Goal: Information Seeking & Learning: Learn about a topic

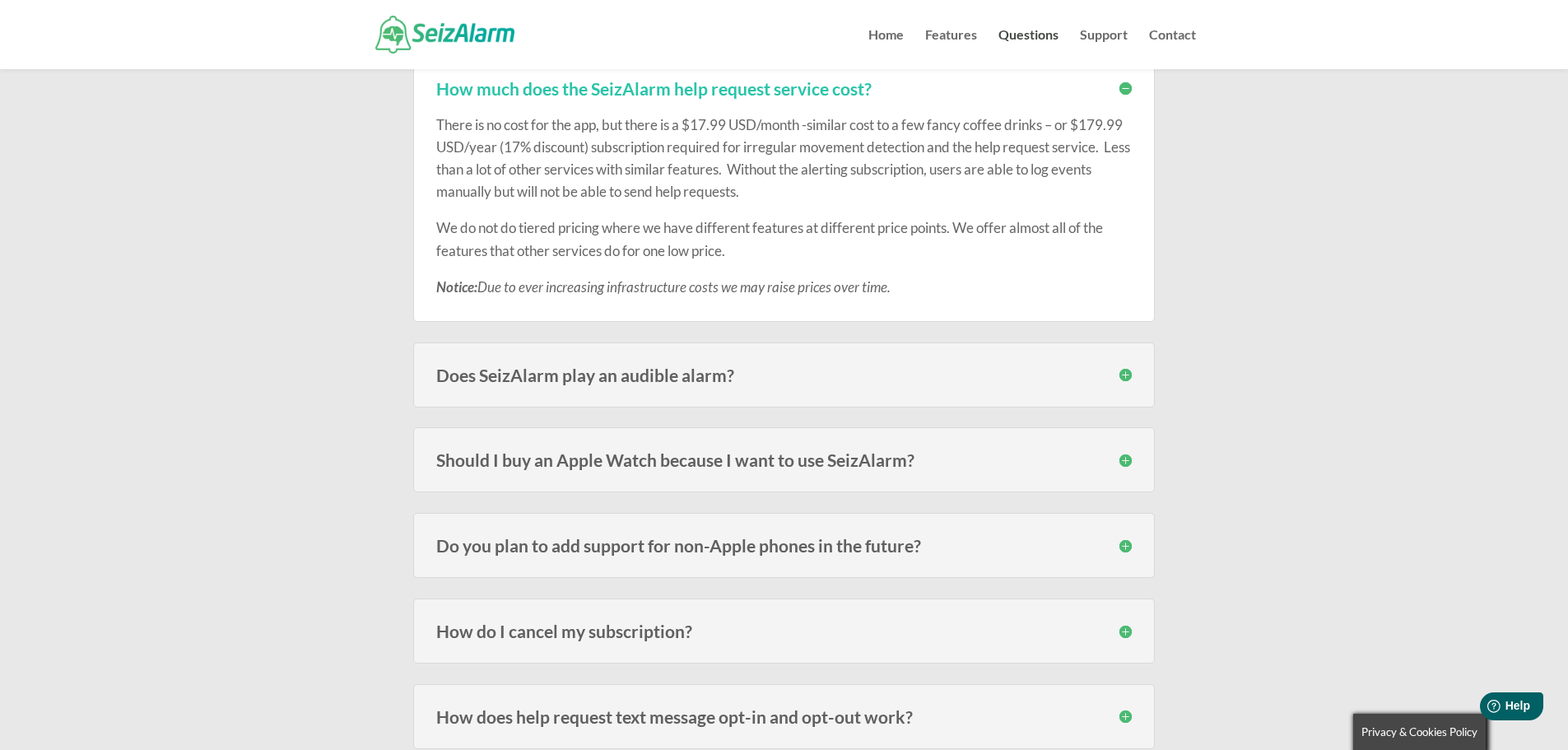
scroll to position [2799, 0]
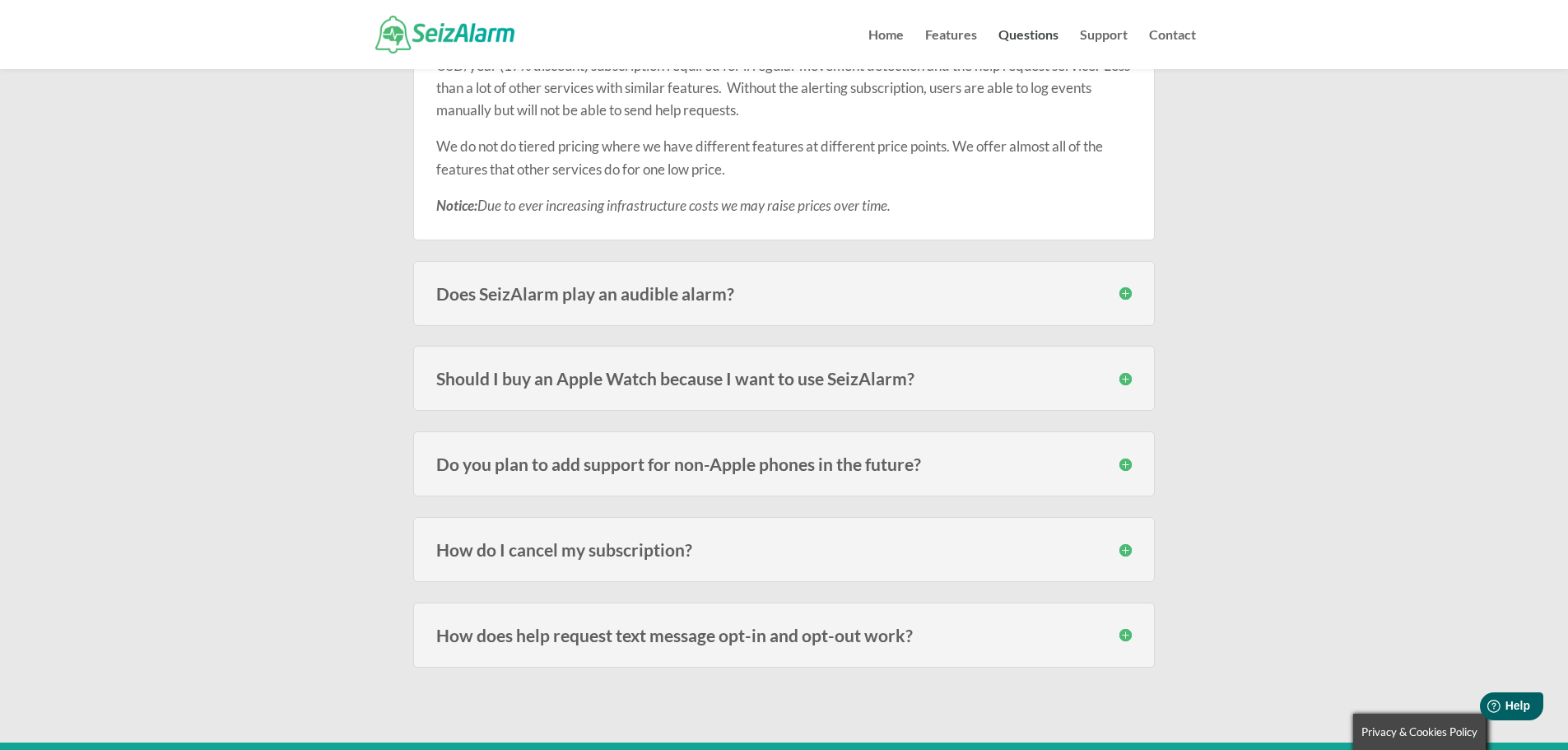
click at [1128, 379] on h3 "Should I buy an Apple Watch because I want to use SeizAlarm?" at bounding box center [784, 378] width 696 height 17
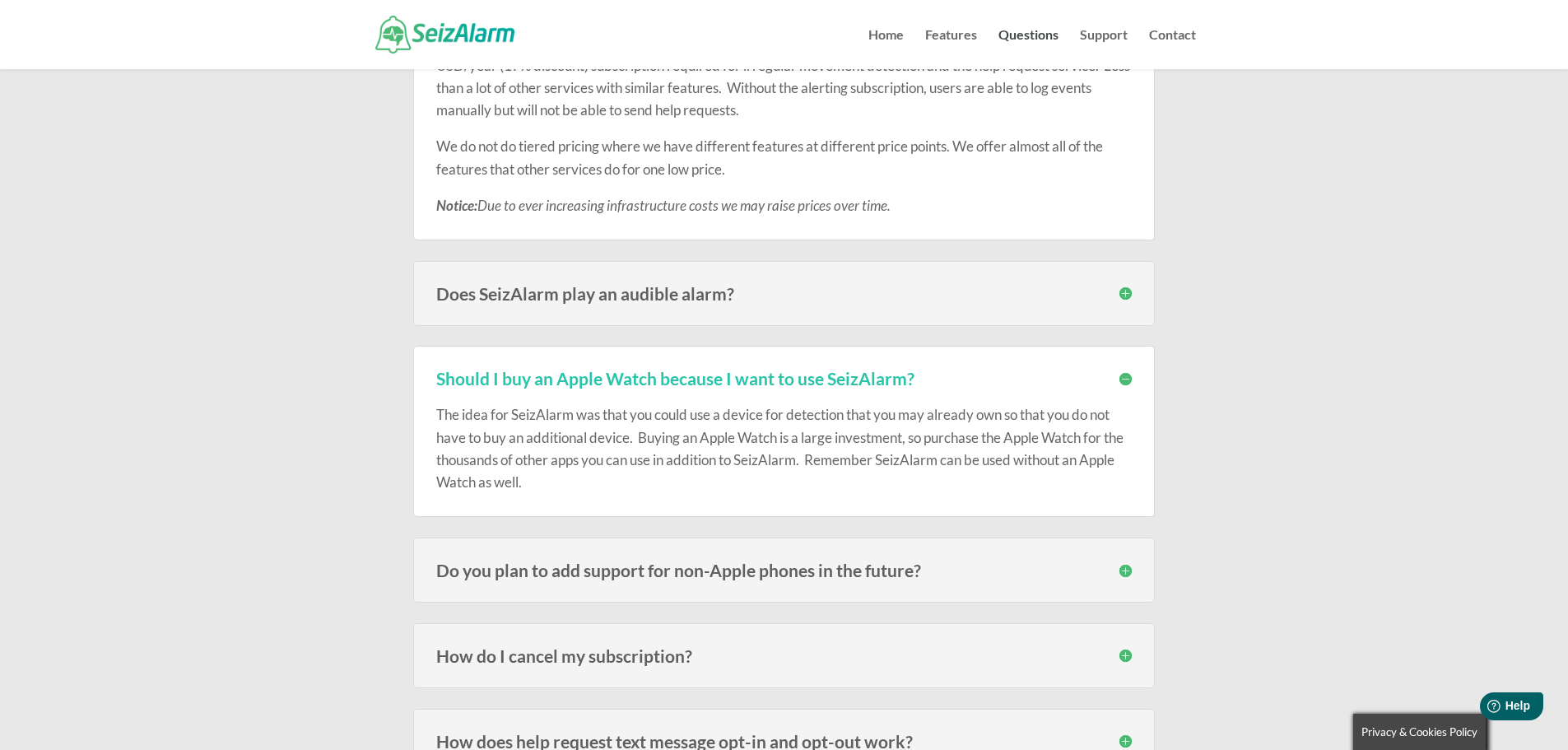
drag, startPoint x: 1128, startPoint y: 379, endPoint x: 1122, endPoint y: 387, distance: 10.0
click at [1128, 380] on h3 "Should I buy an Apple Watch because I want to use SeizAlarm?" at bounding box center [784, 378] width 696 height 17
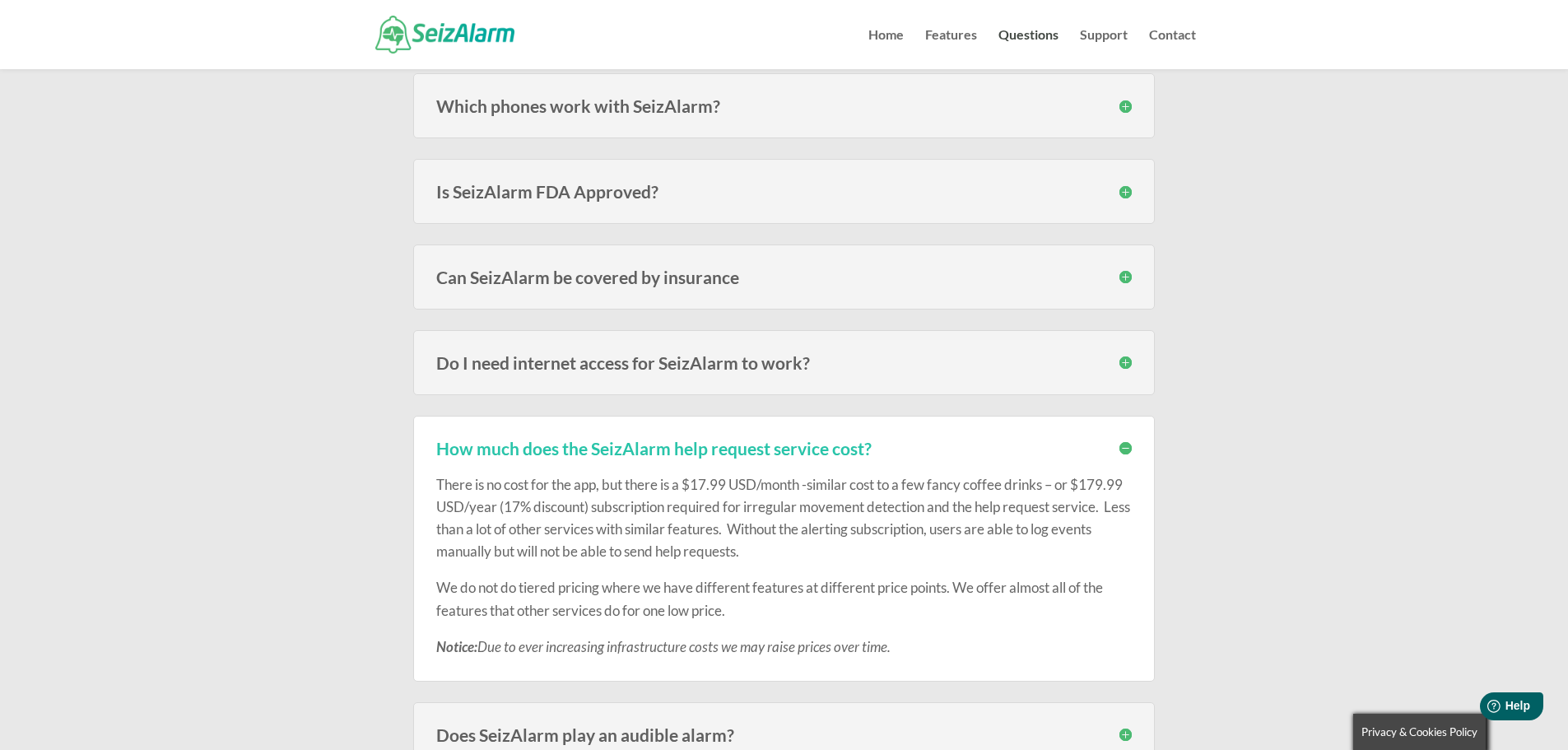
scroll to position [2442, 0]
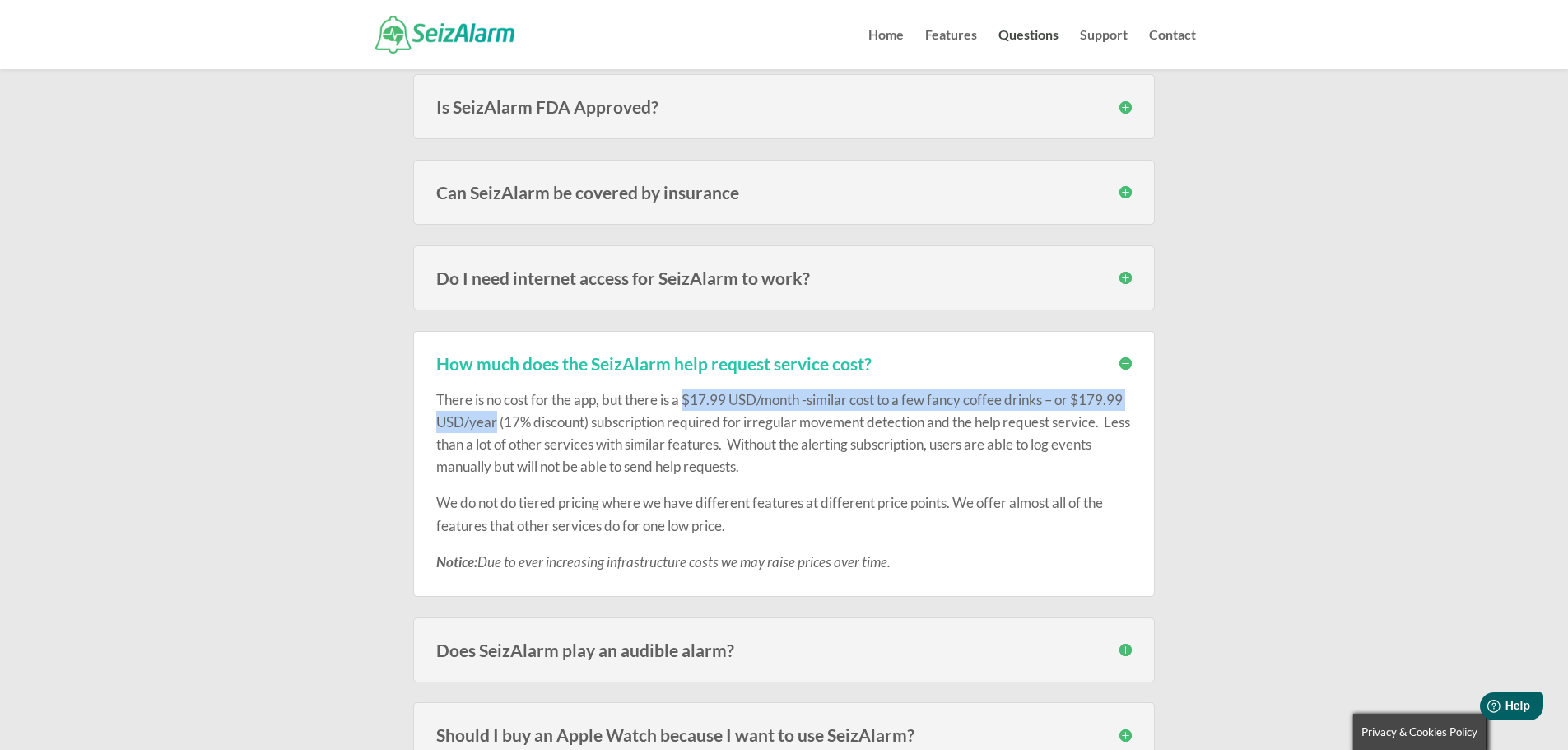
drag, startPoint x: 690, startPoint y: 398, endPoint x: 549, endPoint y: 423, distance: 143.2
click at [549, 423] on p "There is no cost for the app, but there is a $17.99 USD/month -similar cost to …" at bounding box center [784, 441] width 696 height 104
copy p "$17.99 USD/month -similar cost to a few fancy coffee drinks – or $179.99 USD/ye…"
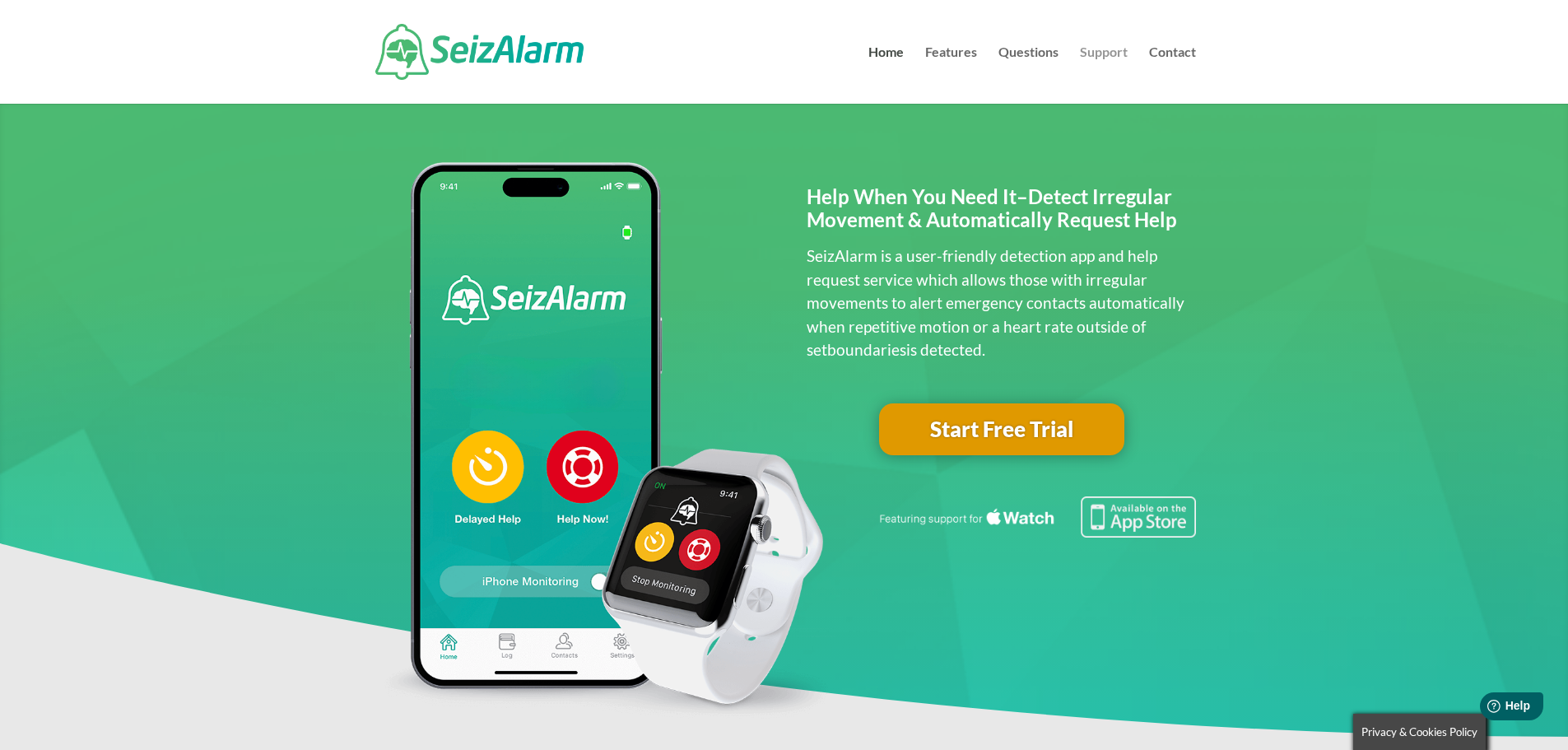
click at [1106, 52] on link "Support" at bounding box center [1104, 75] width 48 height 57
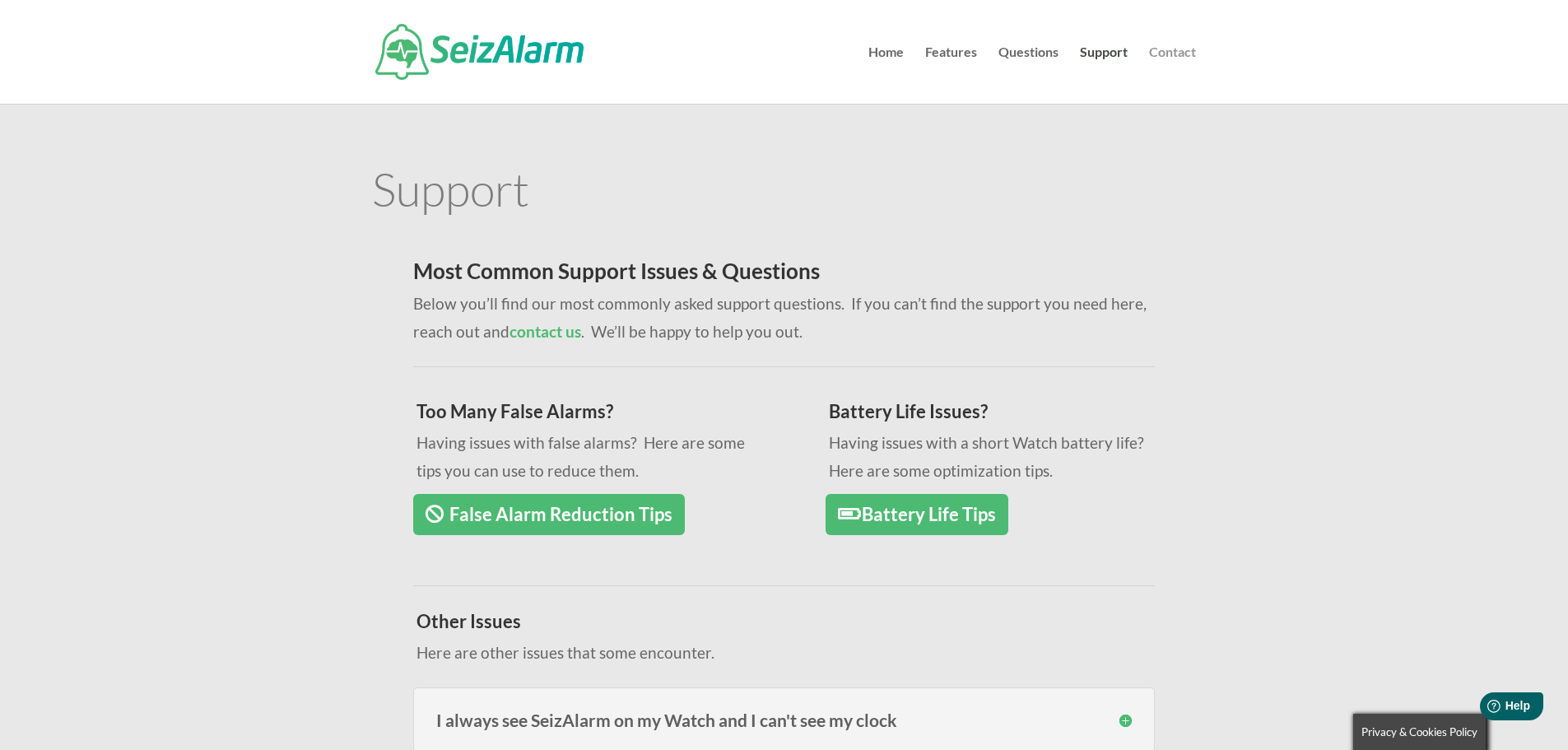
click at [1168, 52] on link "Contact" at bounding box center [1172, 75] width 47 height 57
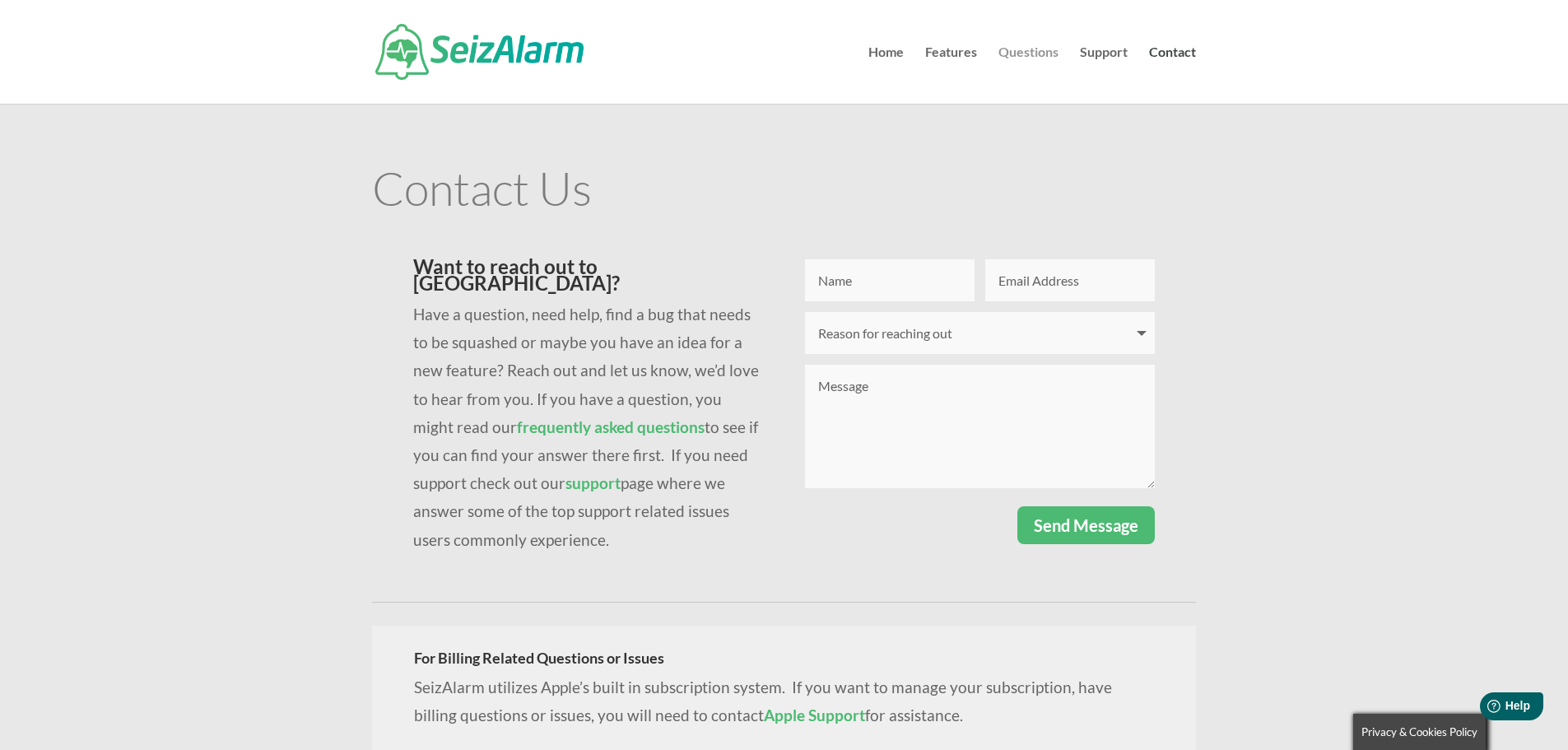
click at [1035, 47] on link "Questions" at bounding box center [1029, 75] width 60 height 57
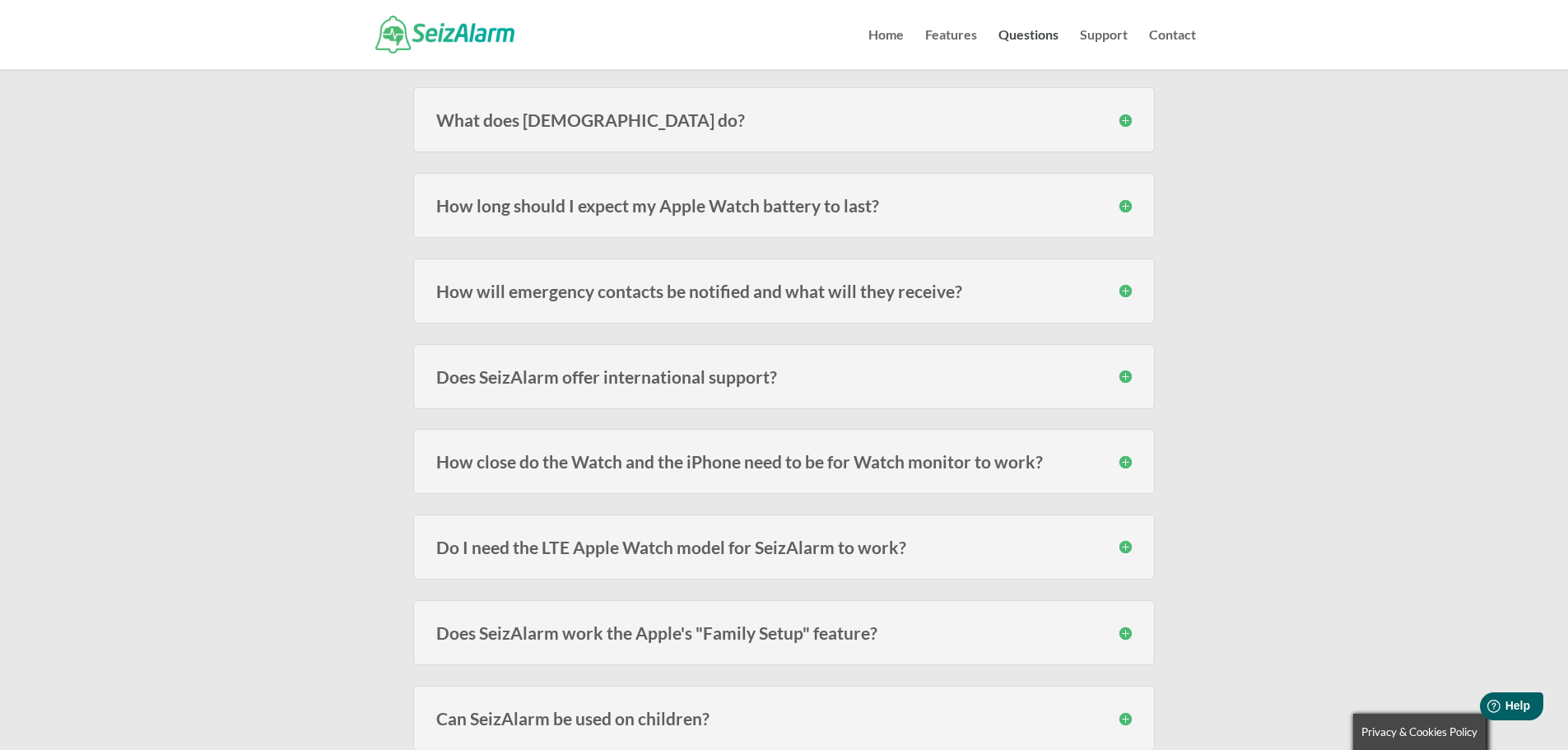
scroll to position [247, 0]
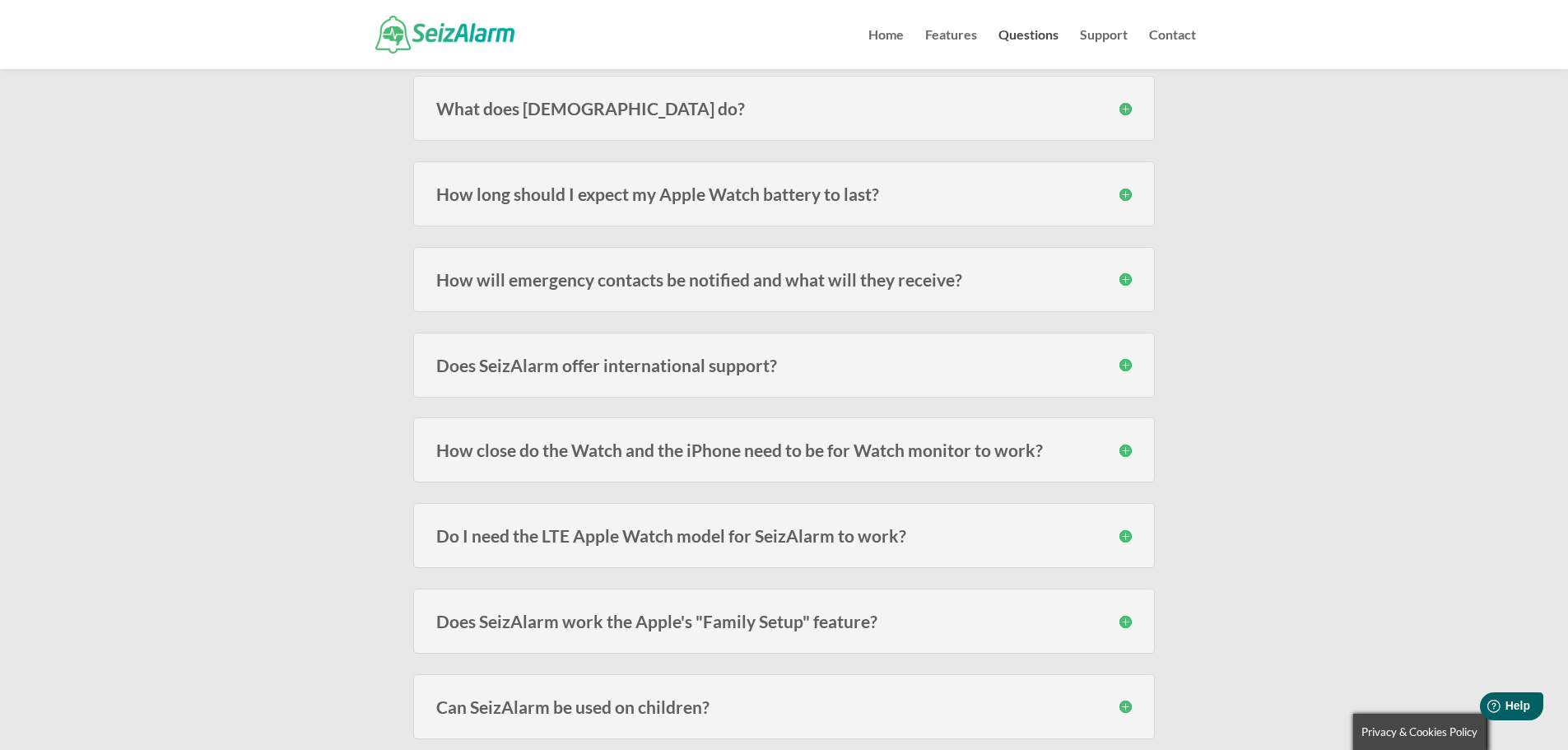
drag, startPoint x: 618, startPoint y: 372, endPoint x: 662, endPoint y: 398, distance: 51.1
click at [619, 372] on h3 "Does SeizAlarm offer international support?" at bounding box center [784, 365] width 696 height 17
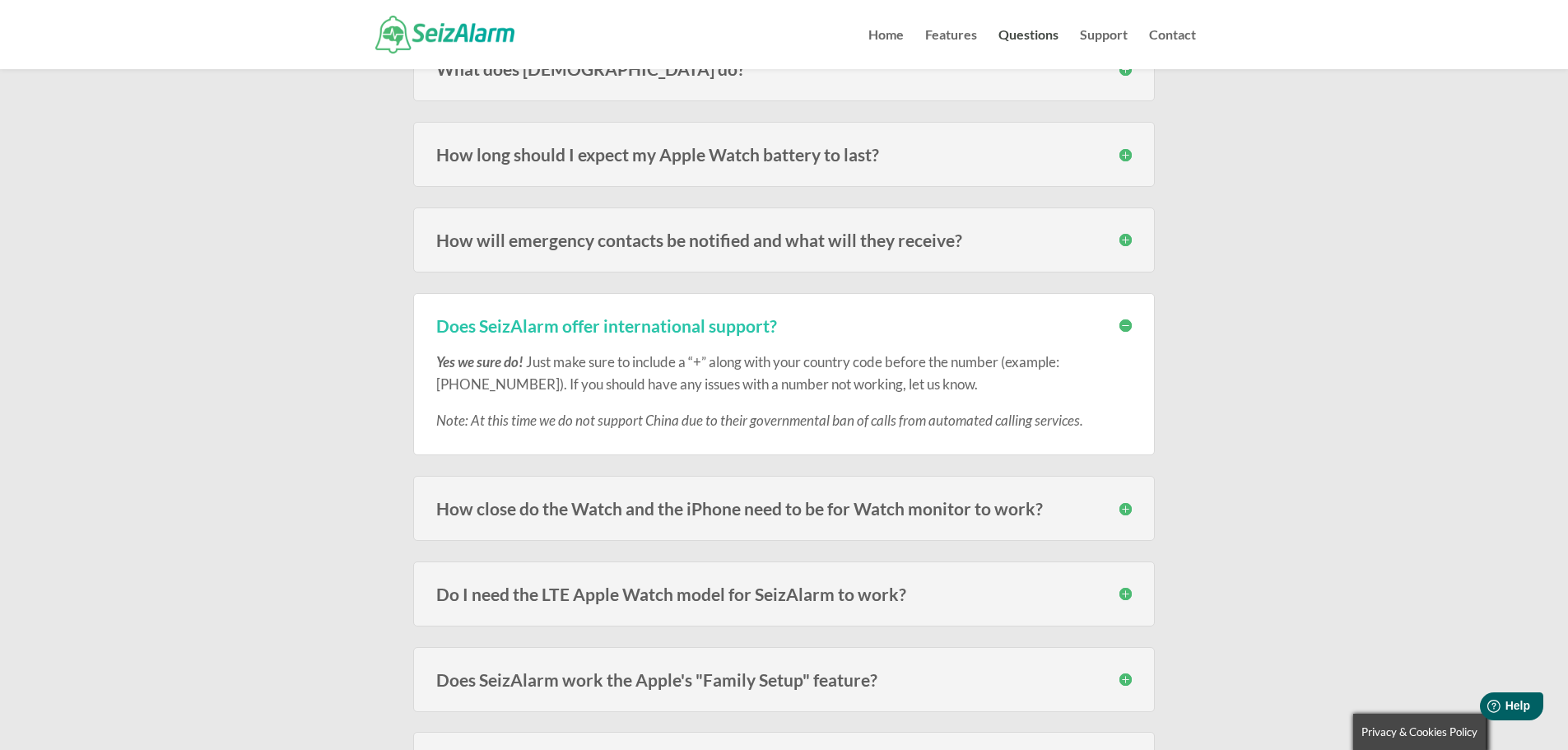
scroll to position [274, 0]
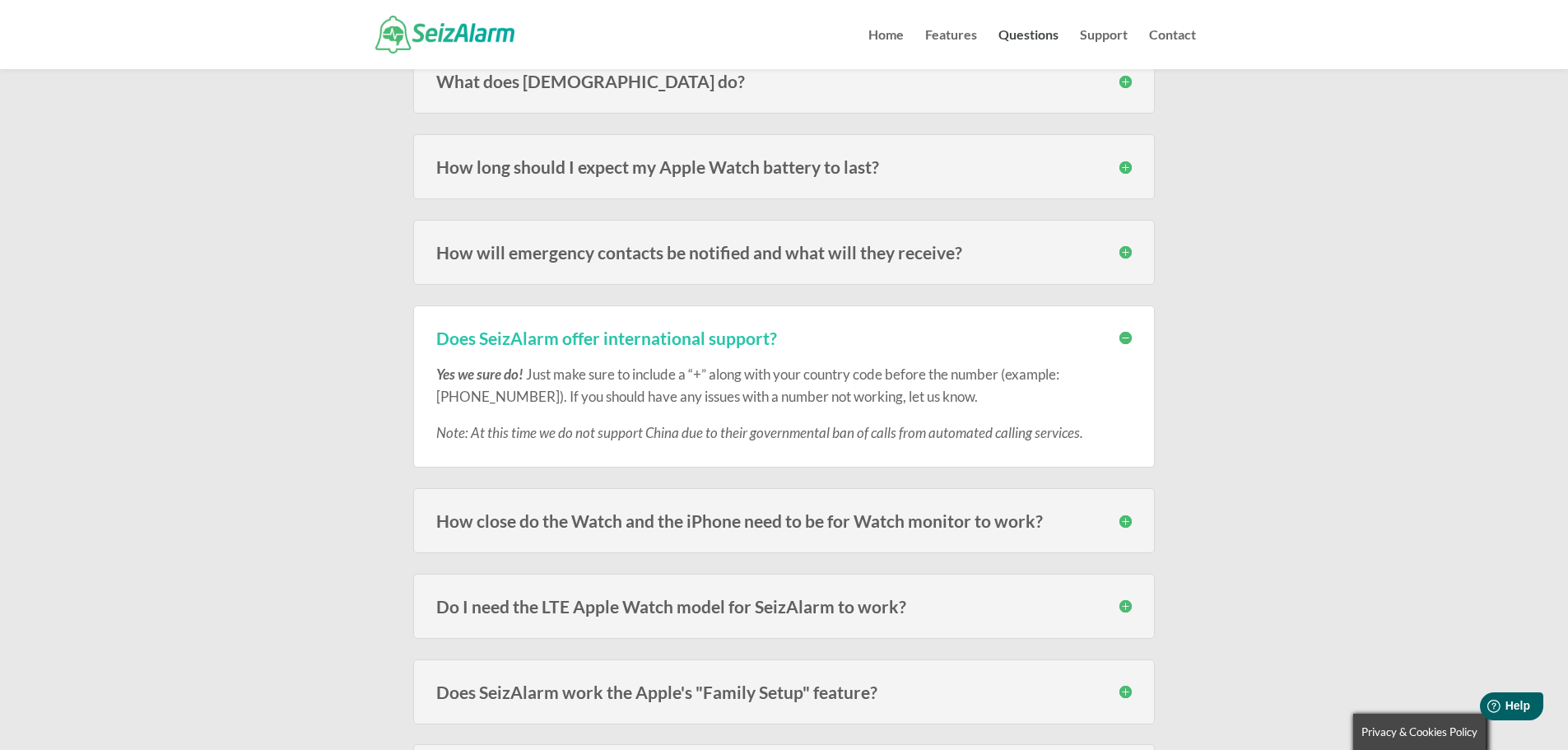
click at [560, 260] on h3 "How will emergency contacts be notified and what will they receive?" at bounding box center [784, 252] width 696 height 17
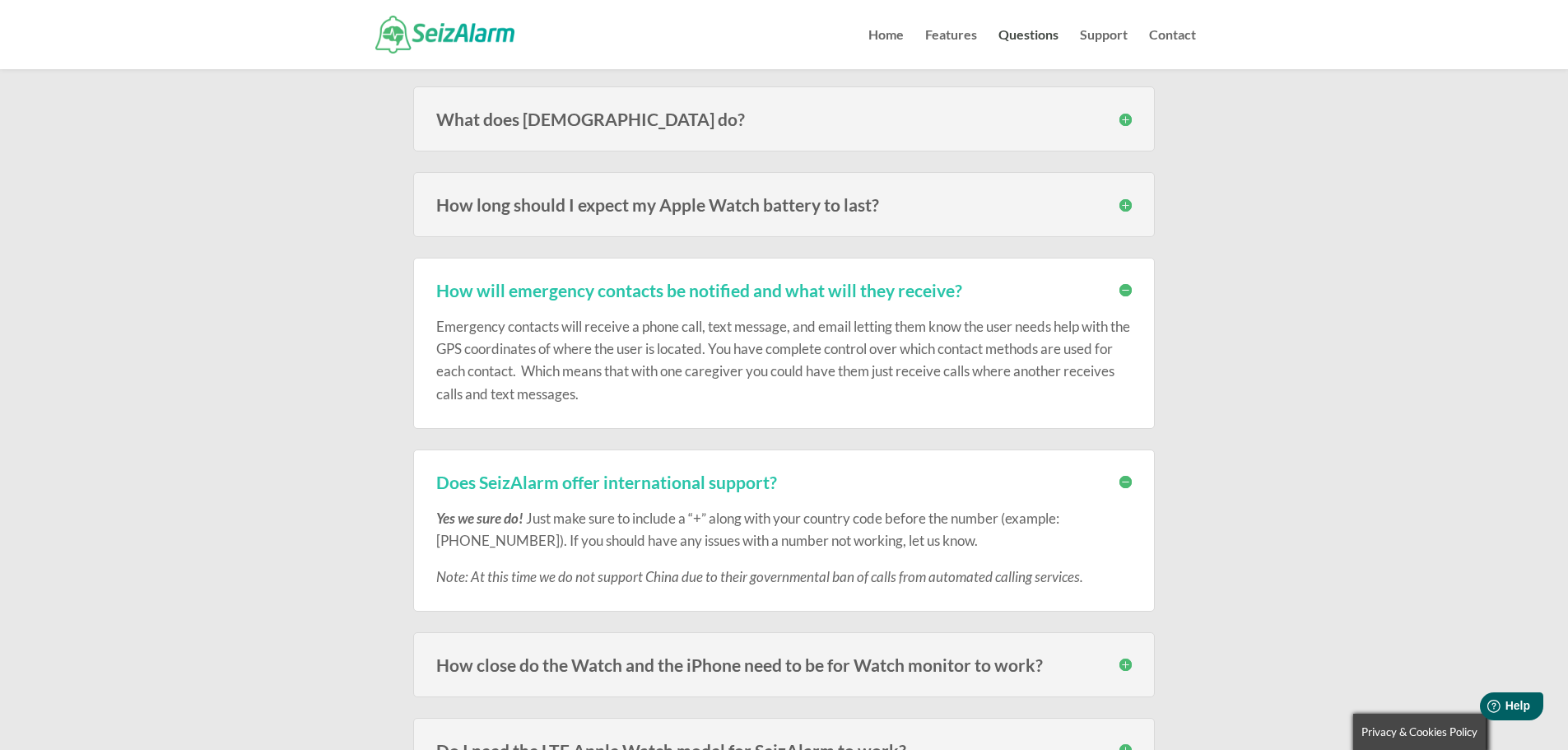
scroll to position [220, 0]
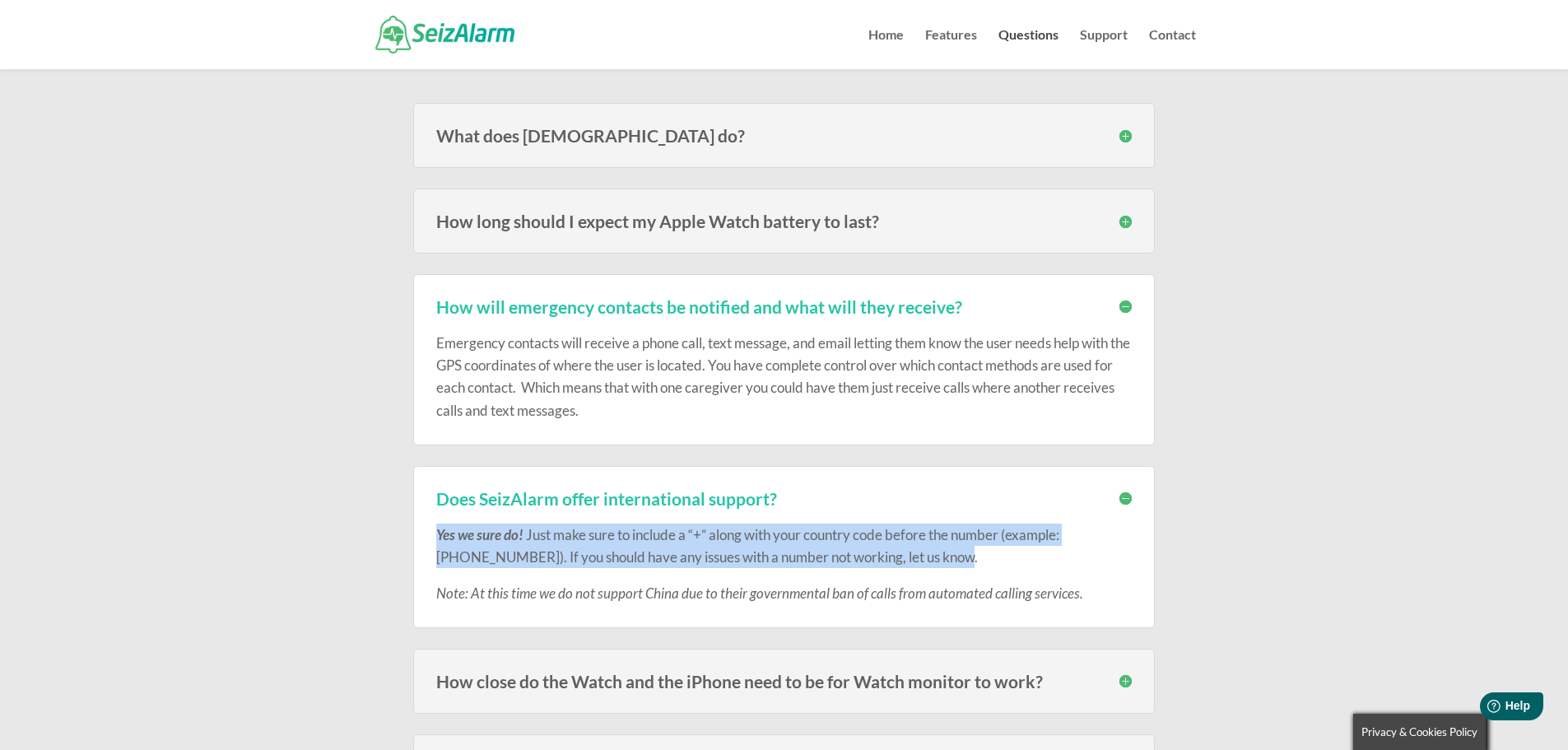
drag, startPoint x: 428, startPoint y: 528, endPoint x: 957, endPoint y: 567, distance: 530.4
click at [978, 562] on div "Does SeizAlarm offer international support? Yes we sure do! Just make sure to i…" at bounding box center [784, 548] width 742 height 163
copy p "Yes we sure do! Just make sure to include a “+” along with your country code be…"
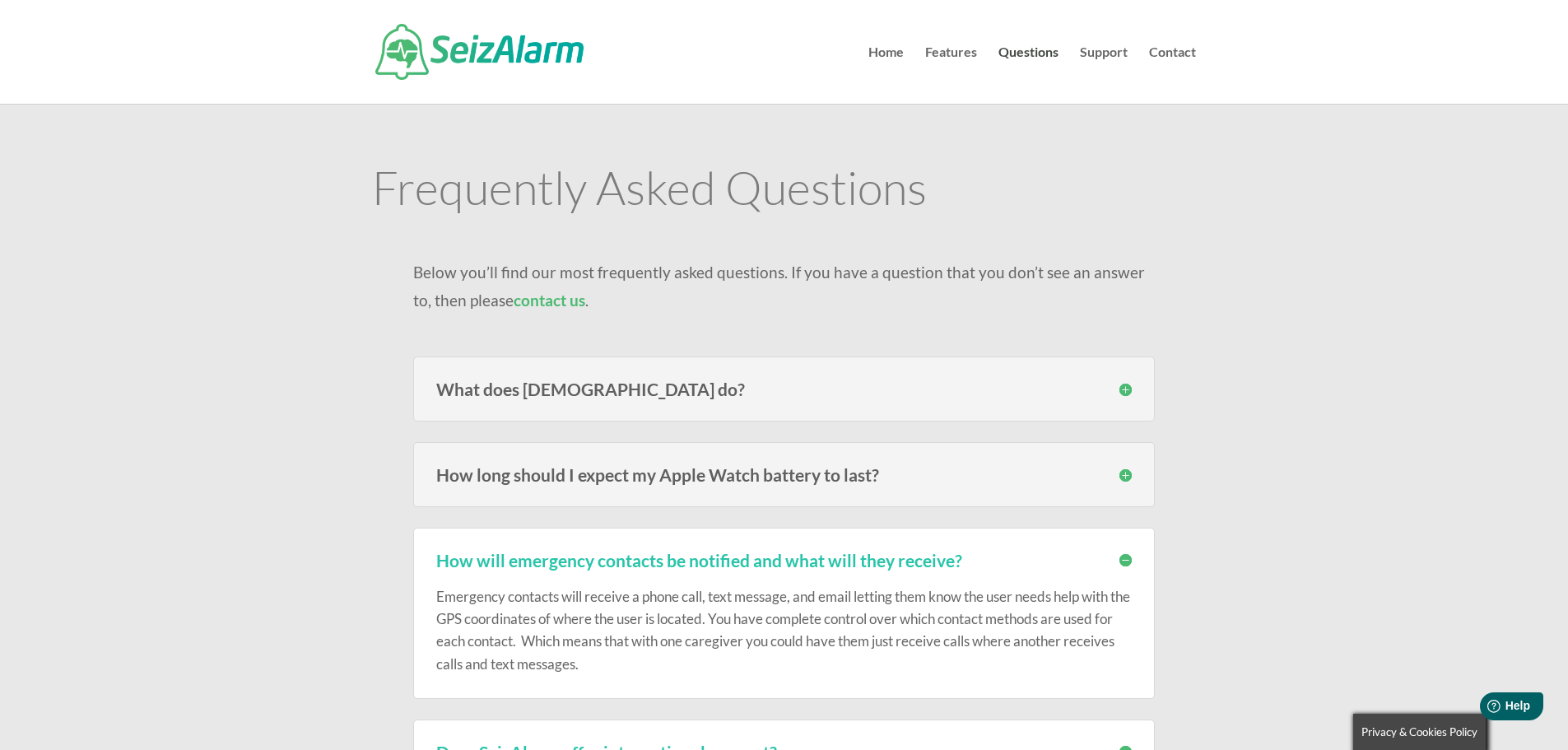
scroll to position [0, 0]
click at [562, 298] on link "contact us" at bounding box center [550, 301] width 72 height 19
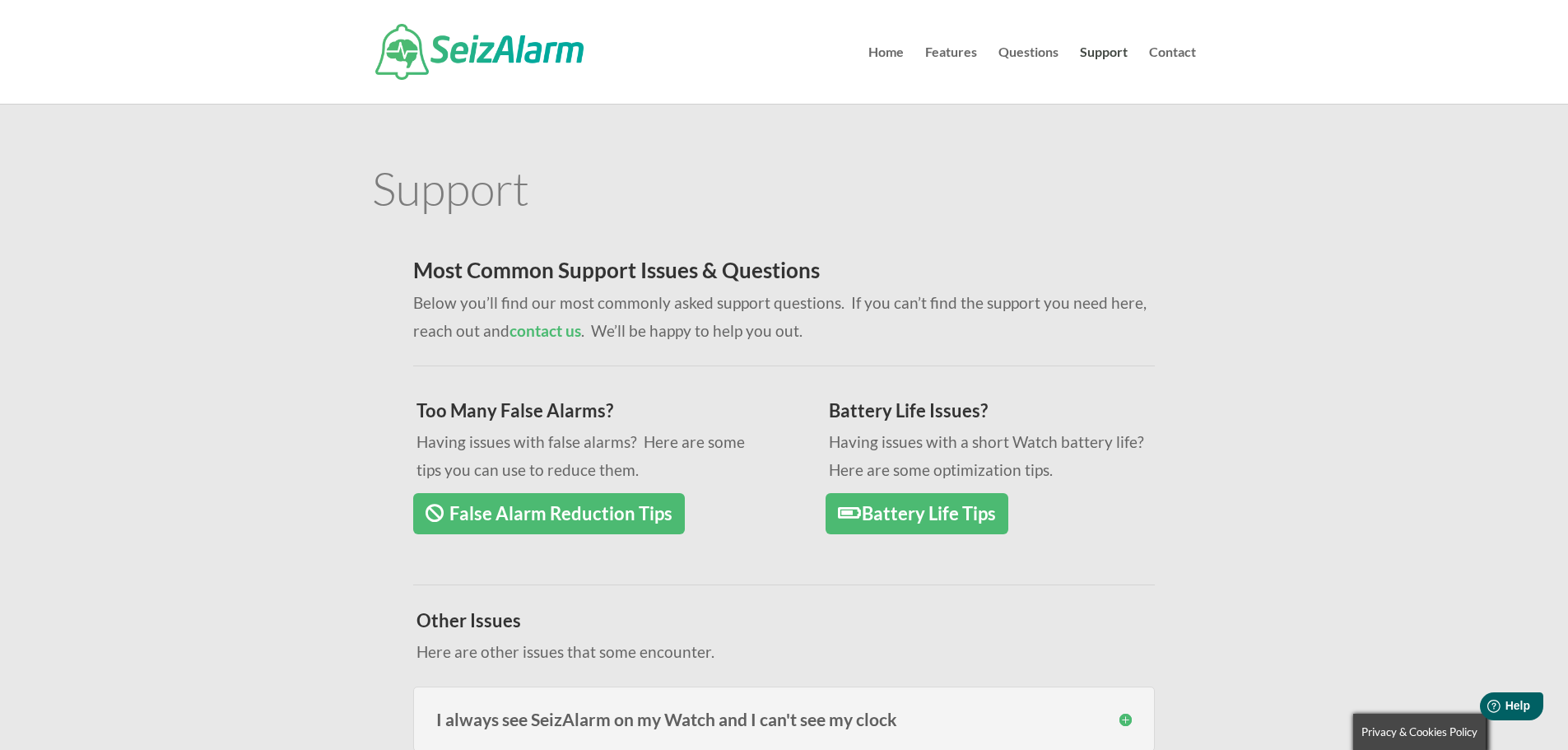
click at [548, 332] on strong "contact us" at bounding box center [546, 331] width 72 height 19
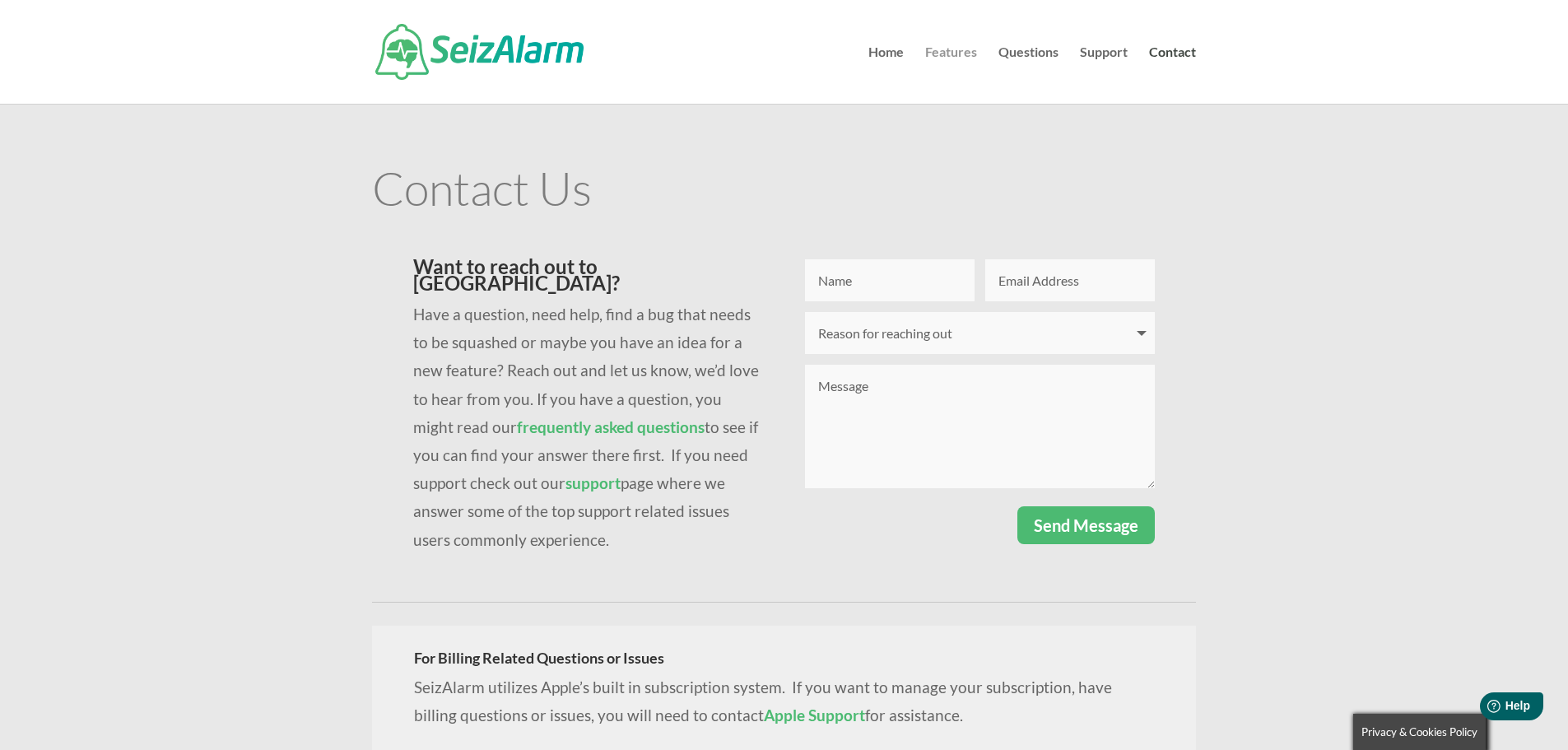
click at [961, 51] on link "Features" at bounding box center [951, 75] width 52 height 57
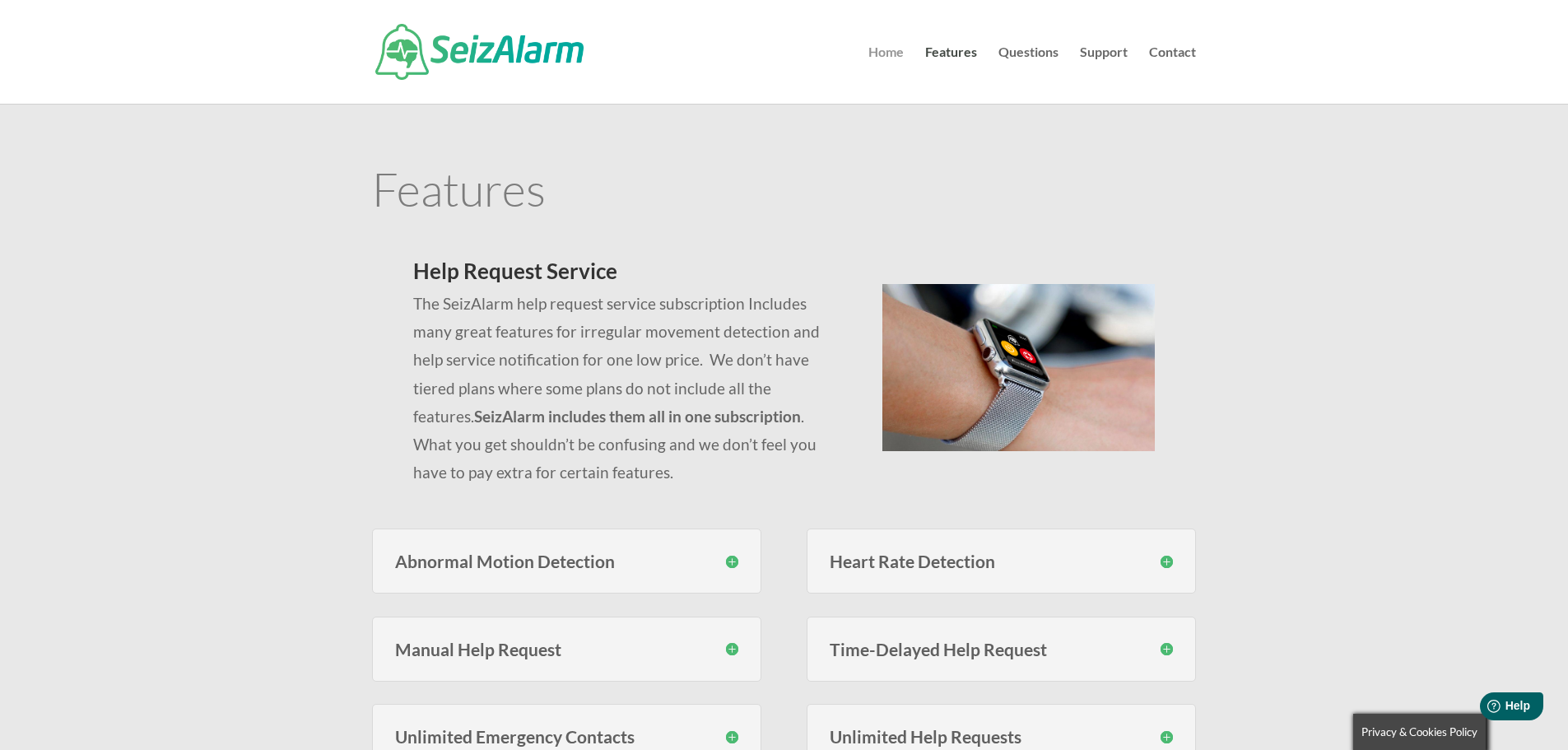
click at [887, 57] on link "Home" at bounding box center [886, 75] width 35 height 57
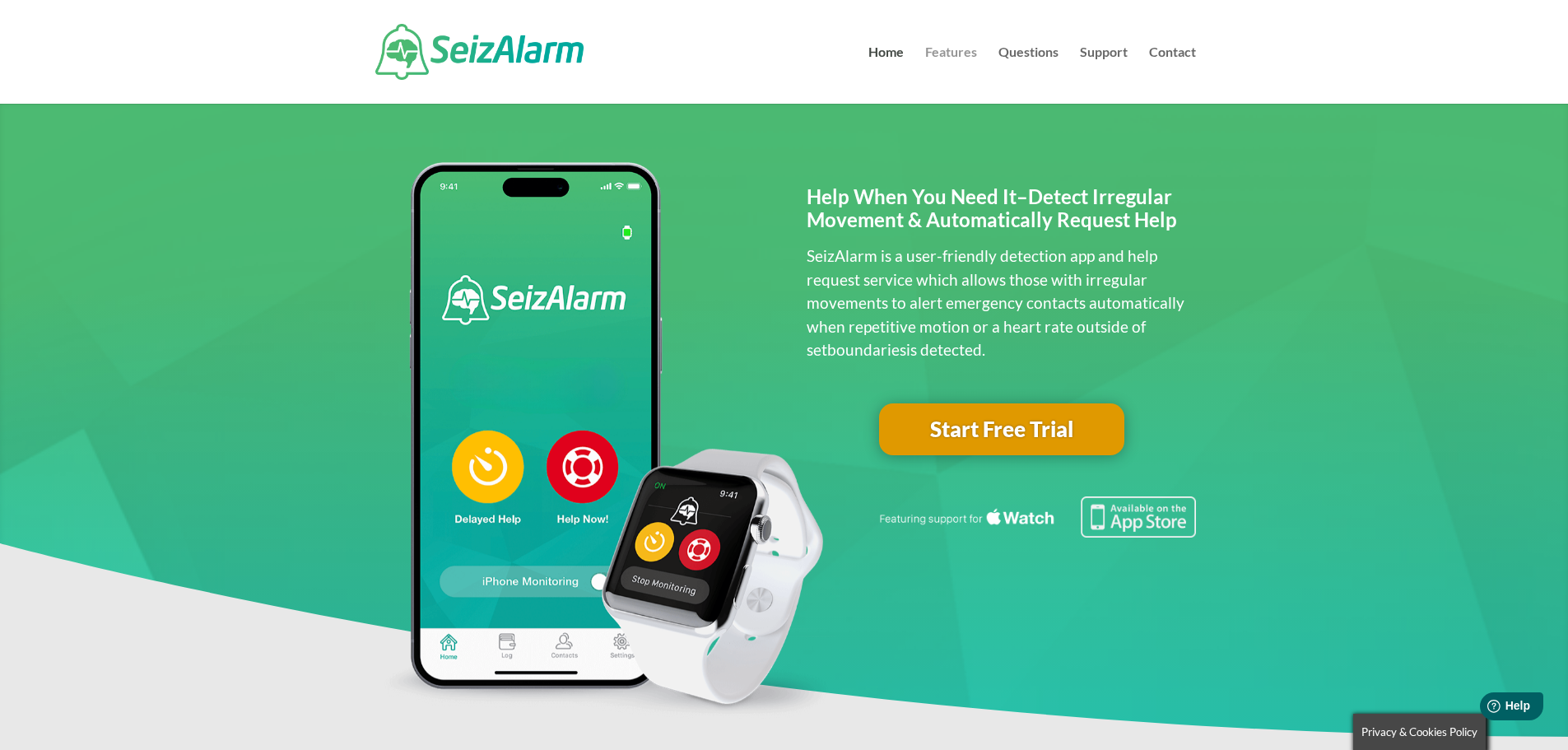
click at [956, 48] on link "Features" at bounding box center [951, 75] width 52 height 57
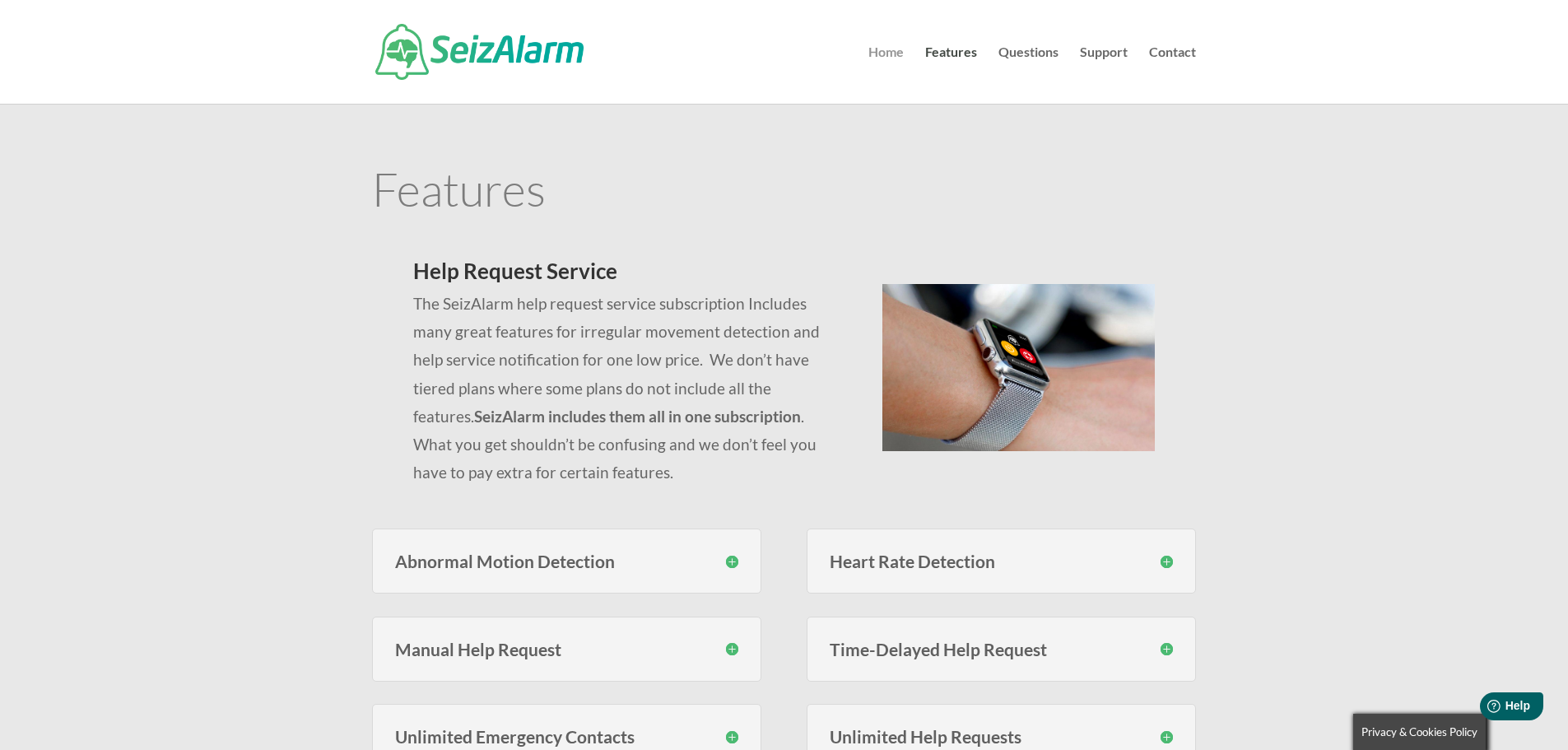
click at [891, 46] on link "Home" at bounding box center [886, 75] width 35 height 57
